Goal: Task Accomplishment & Management: Use online tool/utility

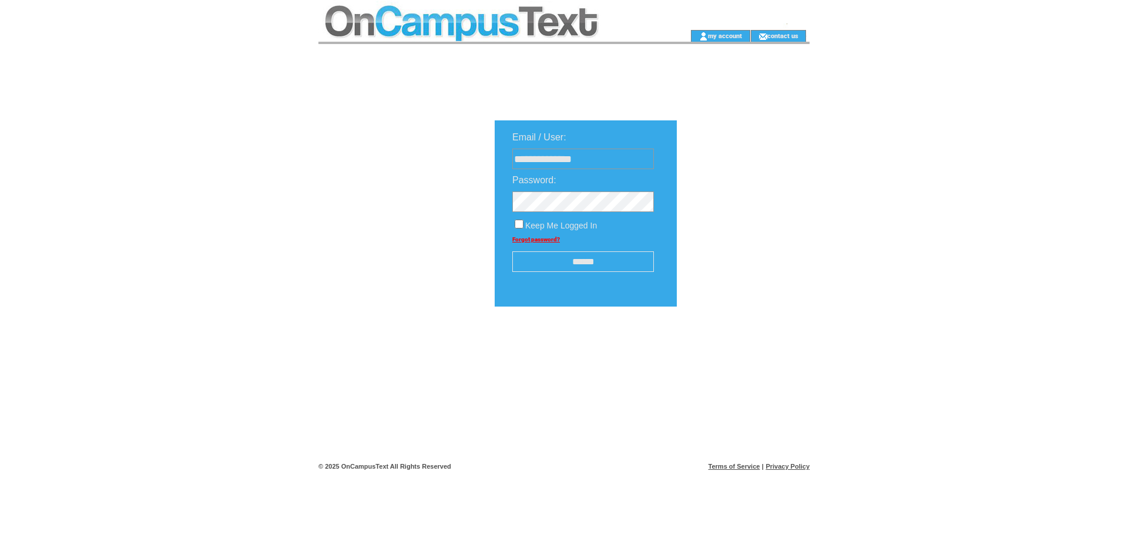
click at [578, 264] on input "******" at bounding box center [583, 261] width 142 height 21
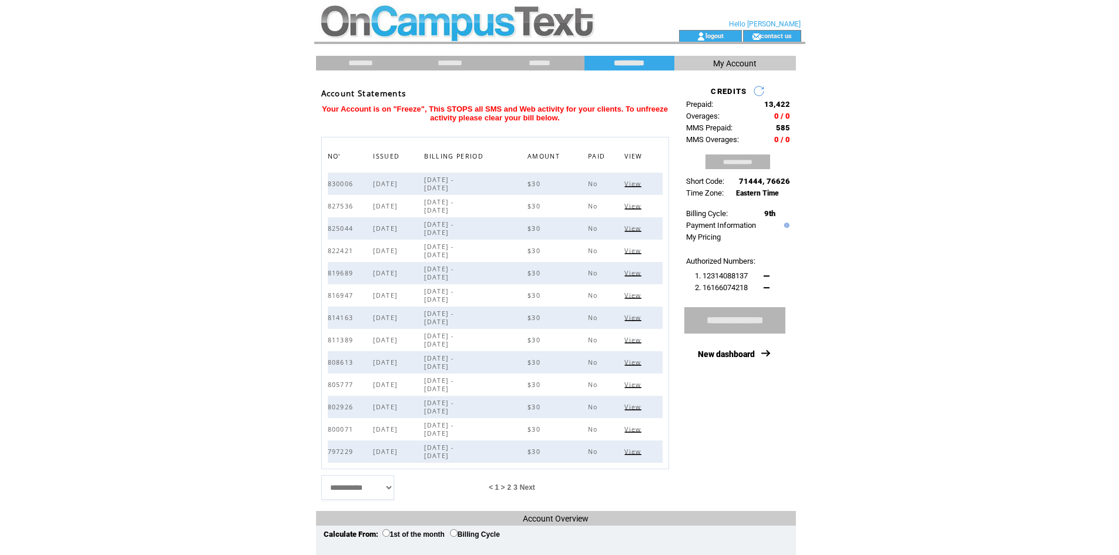
click at [526, 486] on span "Next" at bounding box center [527, 487] width 15 height 8
click at [637, 184] on span "View" at bounding box center [633, 184] width 19 height 8
